Goal: Find specific page/section: Find specific page/section

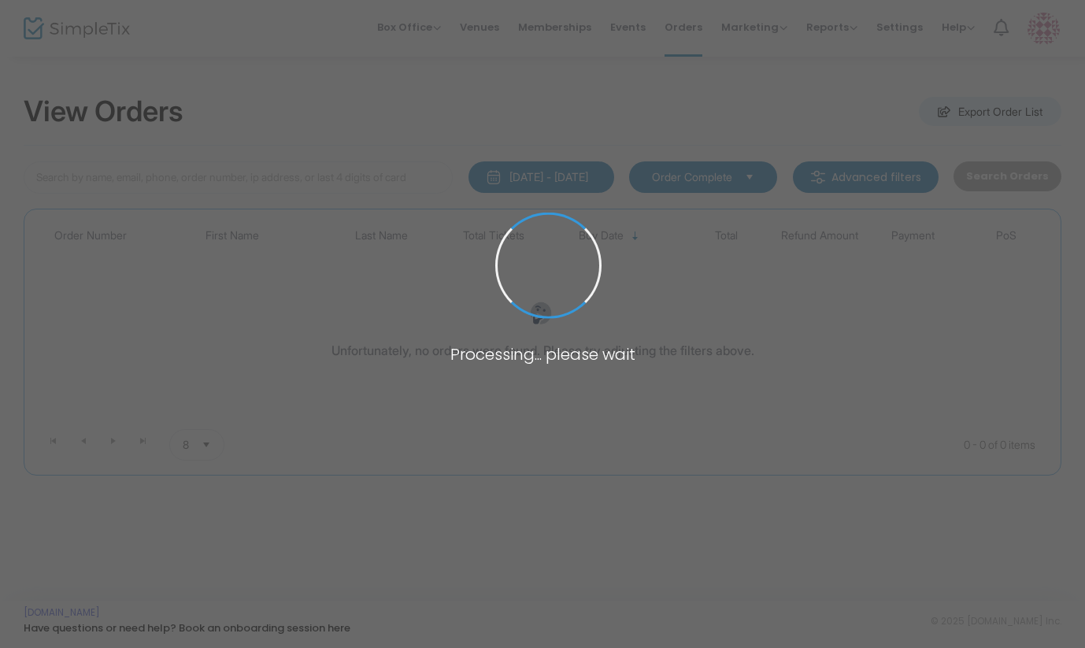
type input "margo viscu"
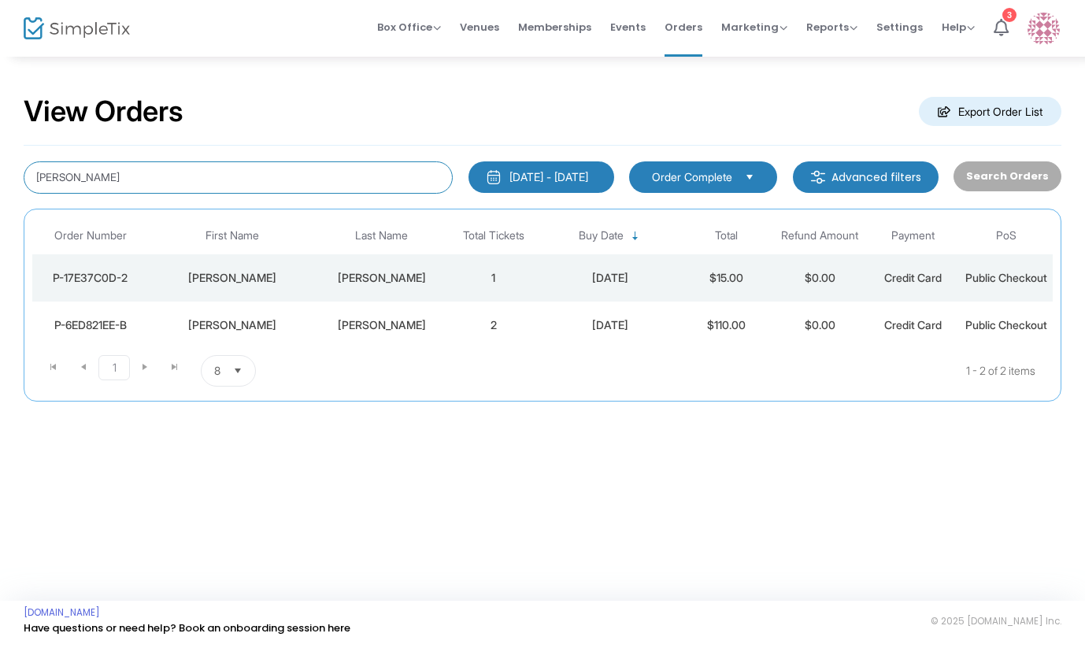
drag, startPoint x: 106, startPoint y: 184, endPoint x: -37, endPoint y: 140, distance: 149.8
click at [0, 140] on html "Processing... please wait Box Office Sell Tickets Bookings Sell Season Pass Ven…" at bounding box center [542, 324] width 1085 height 648
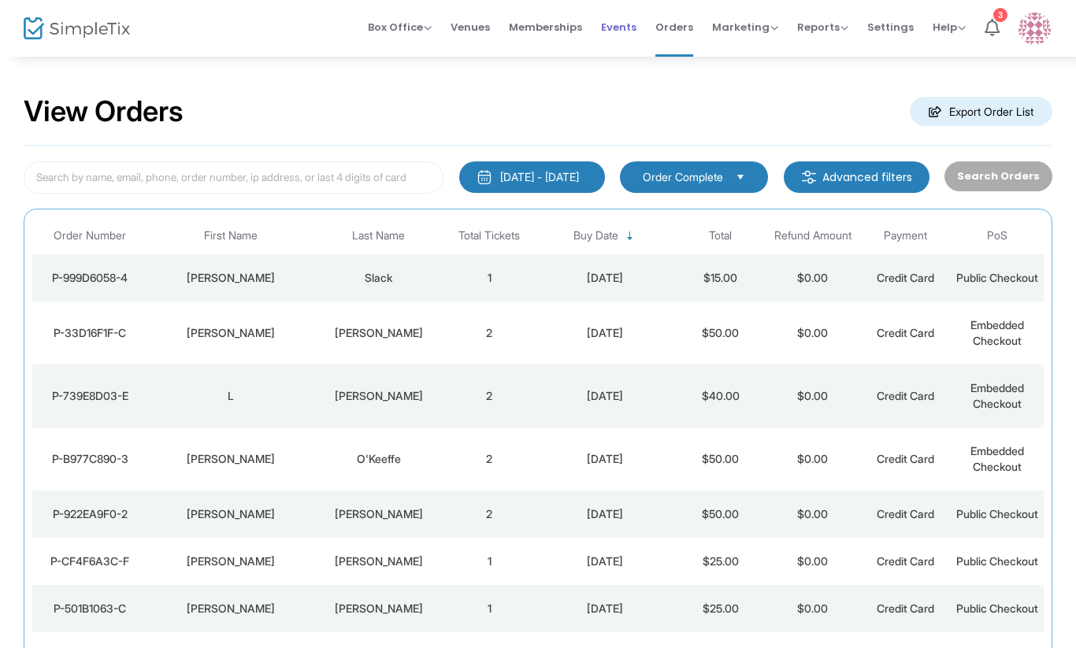
click at [609, 28] on span "Events" at bounding box center [618, 27] width 35 height 40
